Goal: Information Seeking & Learning: Learn about a topic

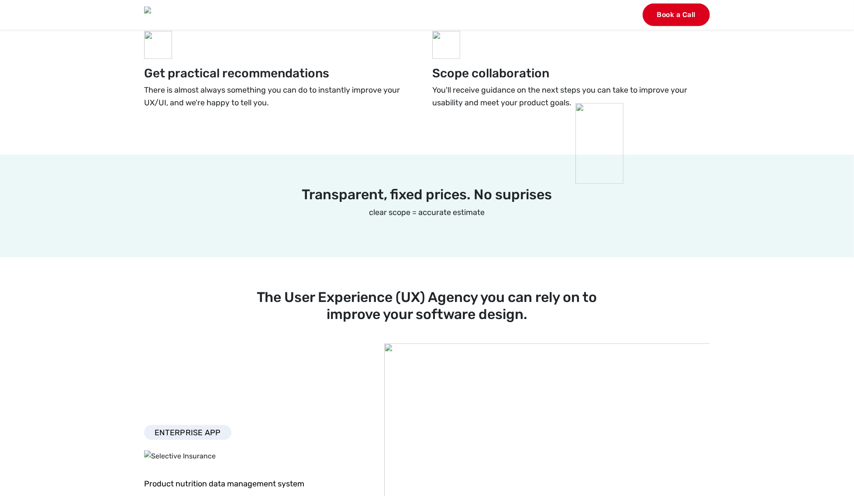
scroll to position [677, 0]
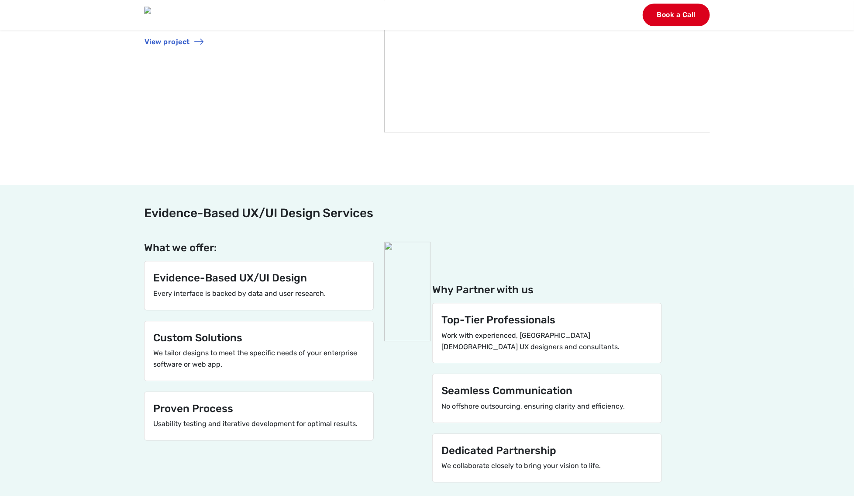
scroll to position [1963, 0]
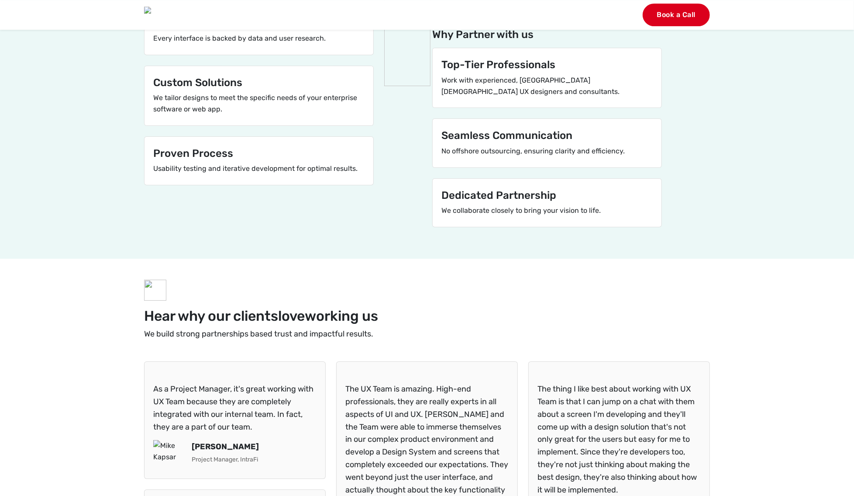
scroll to position [1963, 0]
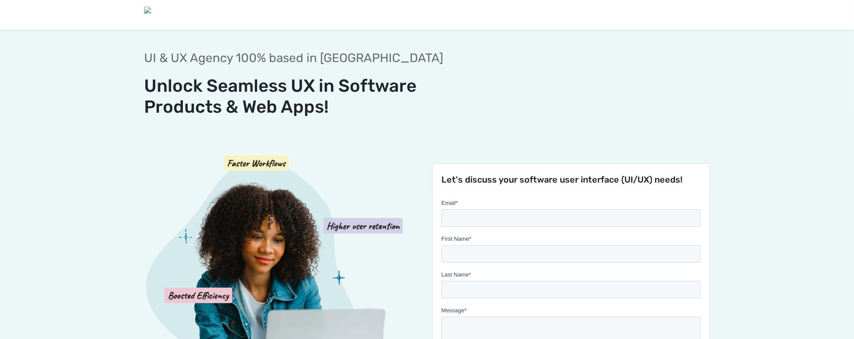
click at [143, 337] on div at bounding box center [283, 277] width 288 height 320
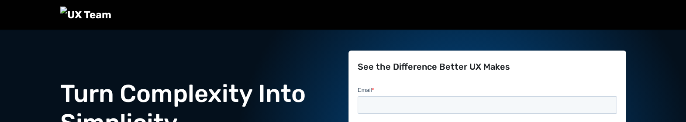
click at [159, 121] on h2 "Turn Complexity Into Simplicity" at bounding box center [199, 108] width 278 height 59
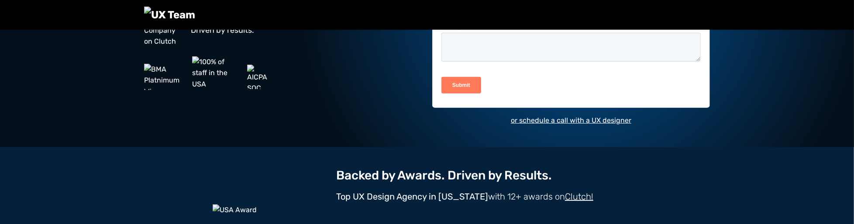
scroll to position [189, 0]
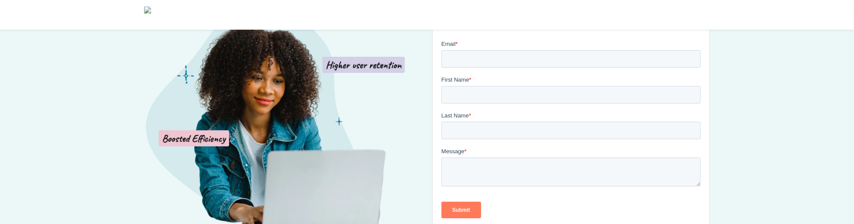
scroll to position [53, 0]
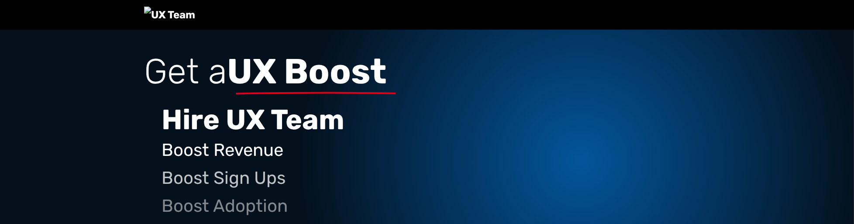
scroll to position [527, 0]
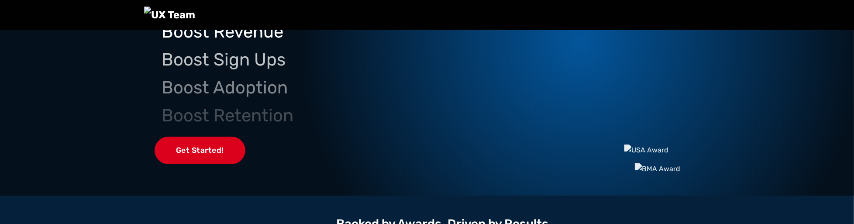
scroll to position [119, 0]
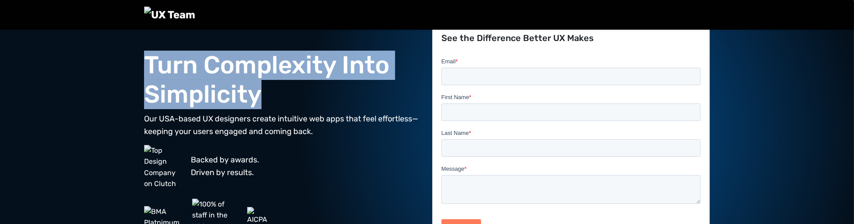
drag, startPoint x: 261, startPoint y: 101, endPoint x: 108, endPoint y: 62, distance: 157.4
click at [108, 62] on section "Turn Complexity Into Simplicity Our USA-based UX designers create intuitive web…" at bounding box center [427, 145] width 854 height 289
copy h2 "Turn Complexity Into Simplicity"
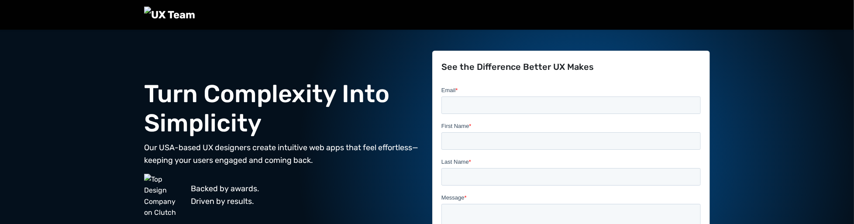
scroll to position [29, 0]
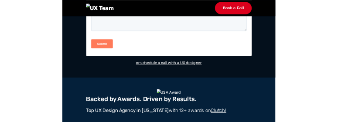
scroll to position [330, 0]
